Goal: Task Accomplishment & Management: Manage account settings

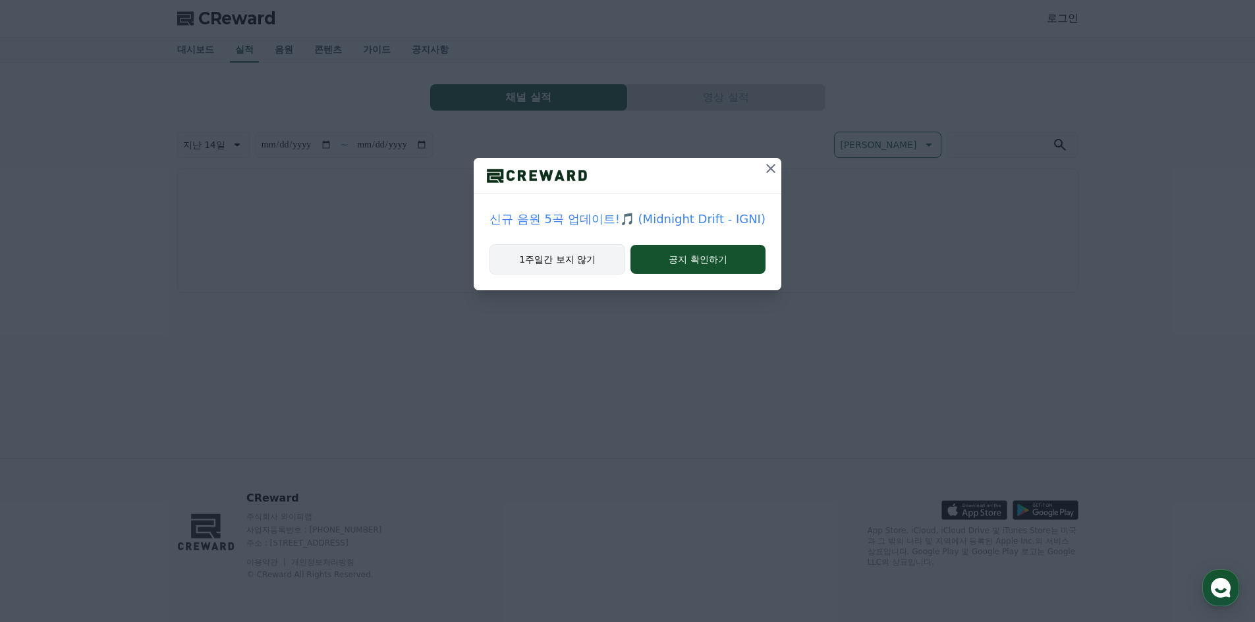
click at [586, 260] on button "1주일간 보지 않기" at bounding box center [557, 259] width 136 height 30
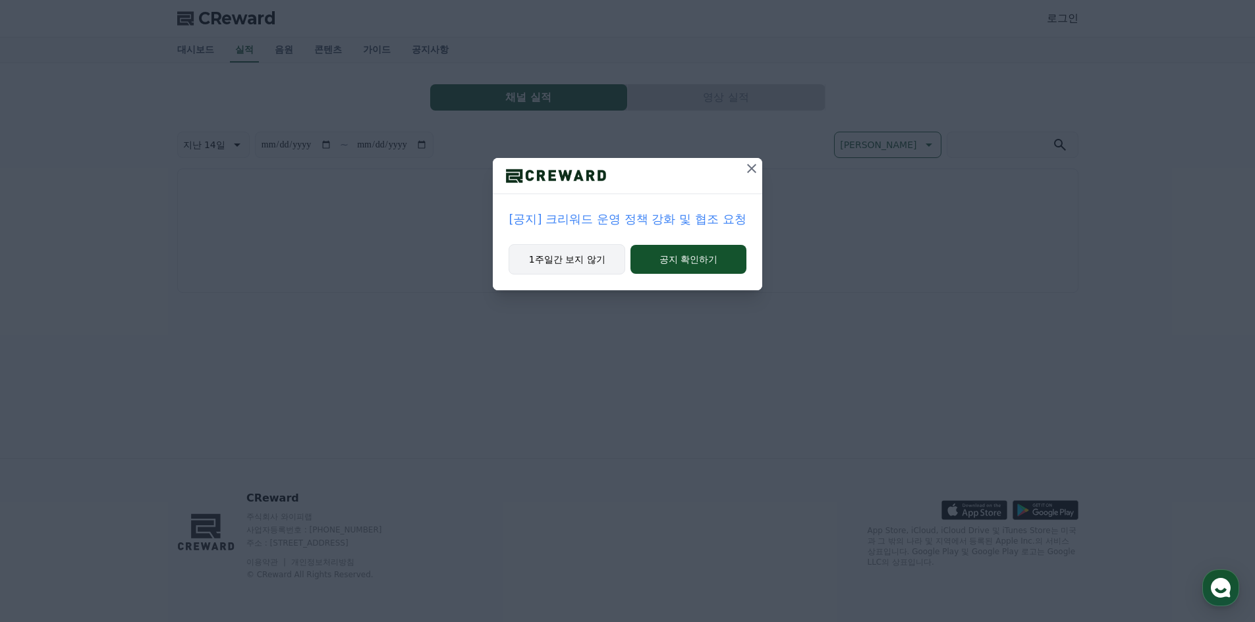
click at [586, 260] on button "1주일간 보지 않기" at bounding box center [566, 259] width 117 height 30
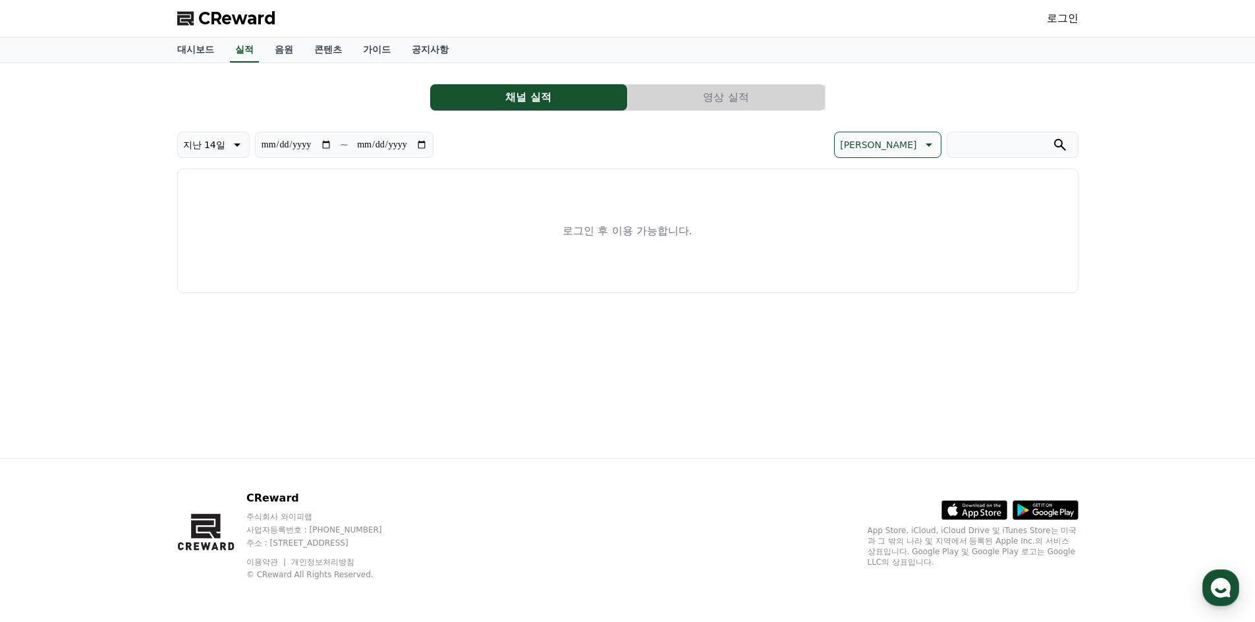
click at [1051, 13] on link "로그인" at bounding box center [1063, 19] width 32 height 16
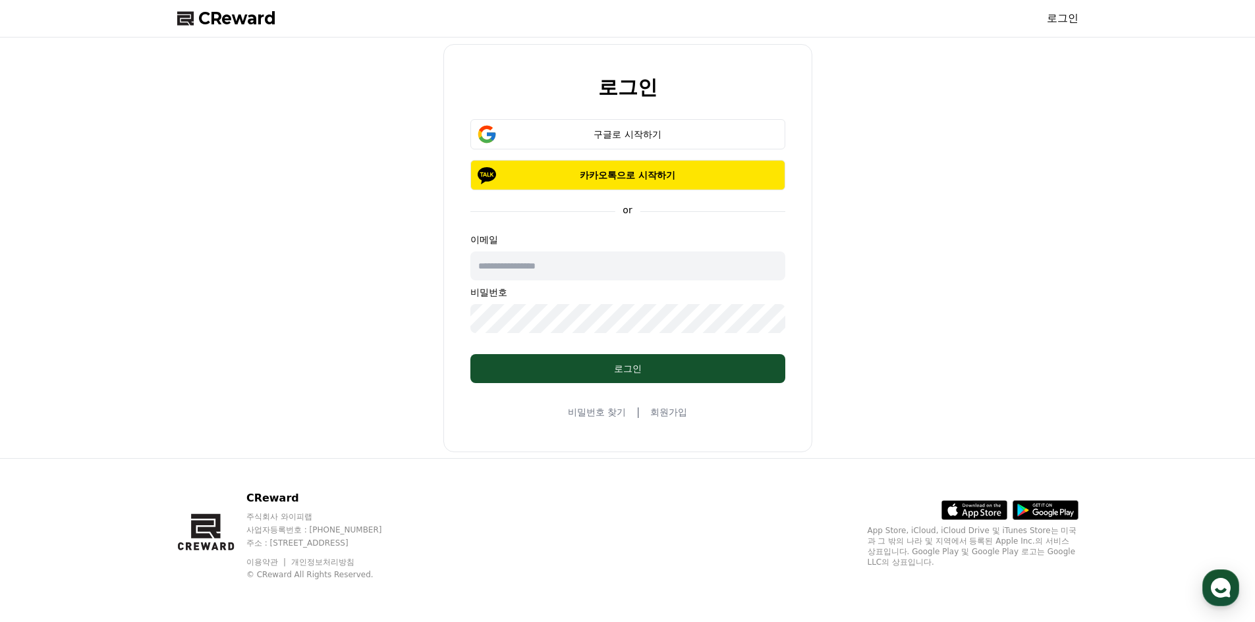
click at [696, 117] on div "로그인 구글로 시작하기 카카오톡으로 시작하기 or 이메일 비밀번호 로그인 비밀번호 찾기 | 회원가입" at bounding box center [627, 248] width 369 height 408
click at [696, 130] on div "구글로 시작하기" at bounding box center [627, 134] width 277 height 13
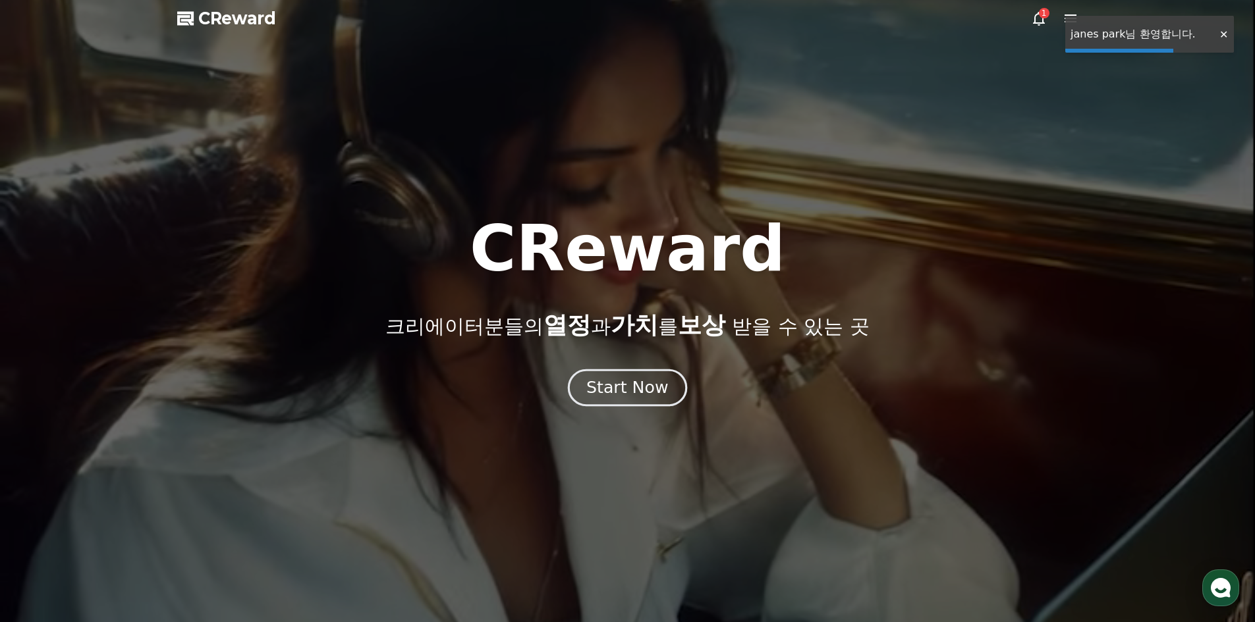
click at [630, 383] on div "Start Now" at bounding box center [627, 388] width 82 height 22
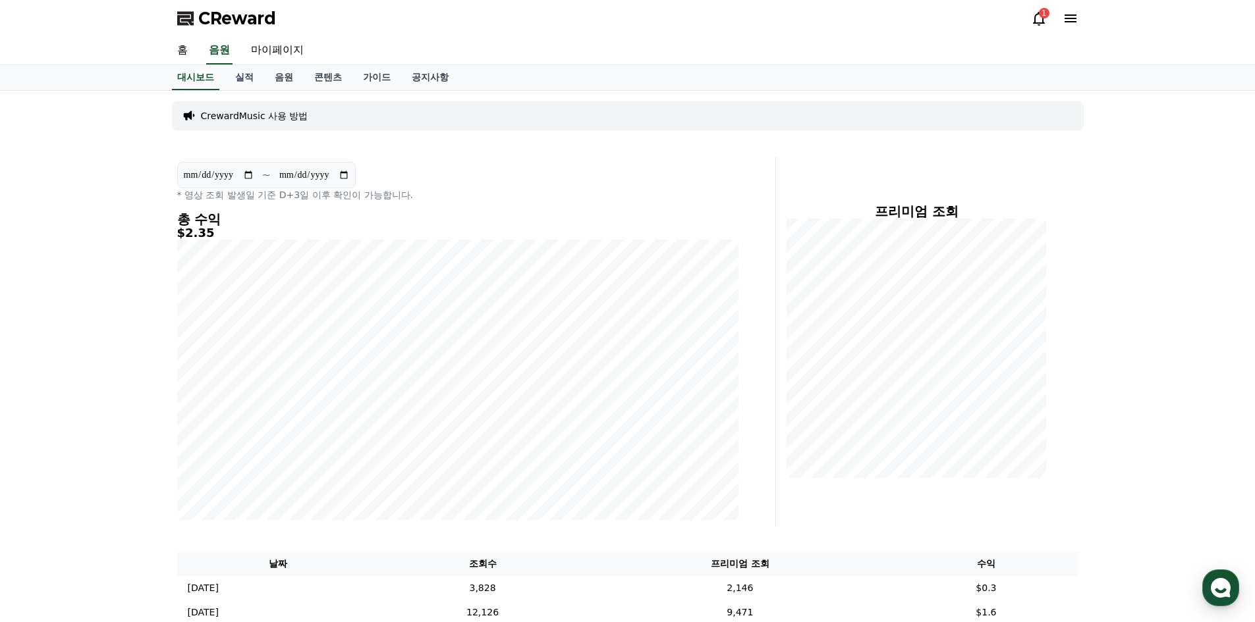
scroll to position [66, 0]
